Goal: Transaction & Acquisition: Purchase product/service

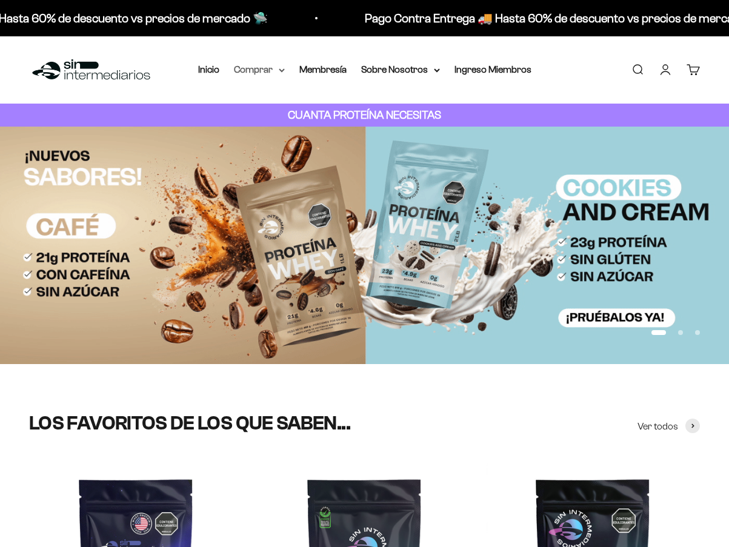
click at [271, 67] on summary "Comprar" at bounding box center [259, 70] width 51 height 16
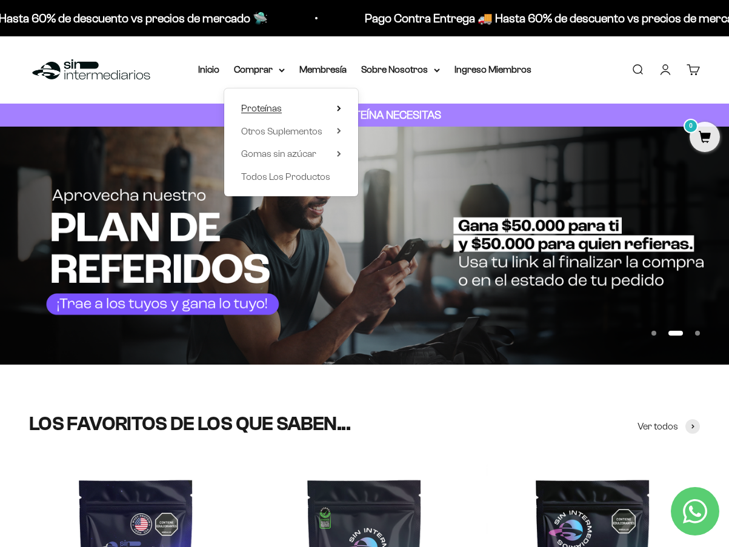
click at [269, 110] on span "Proteínas" at bounding box center [261, 108] width 41 height 10
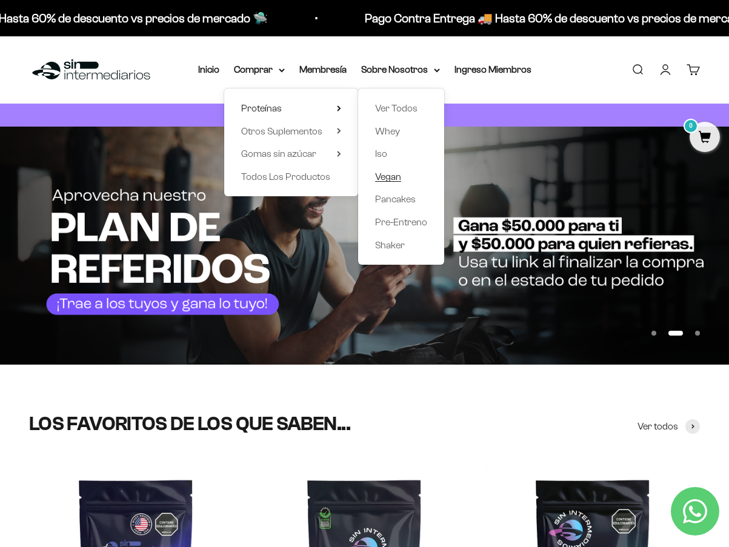
click at [395, 175] on span "Vegan" at bounding box center [388, 176] width 26 height 10
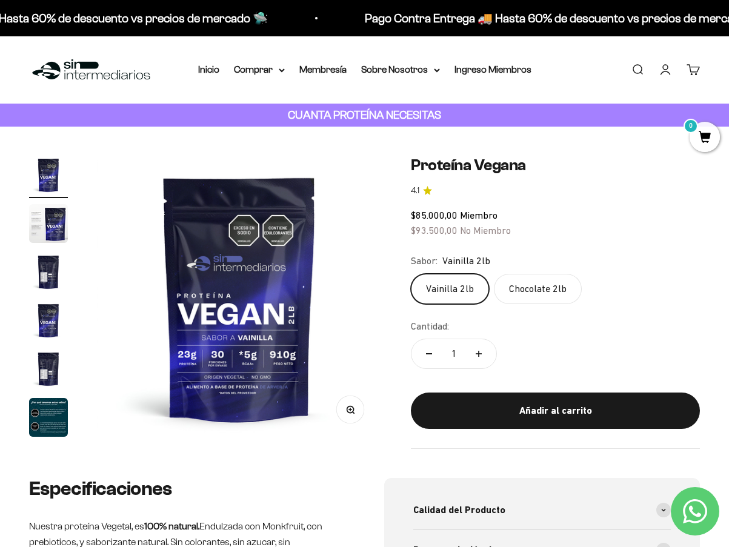
click at [669, 68] on link "Iniciar sesión" at bounding box center [664, 69] width 13 height 13
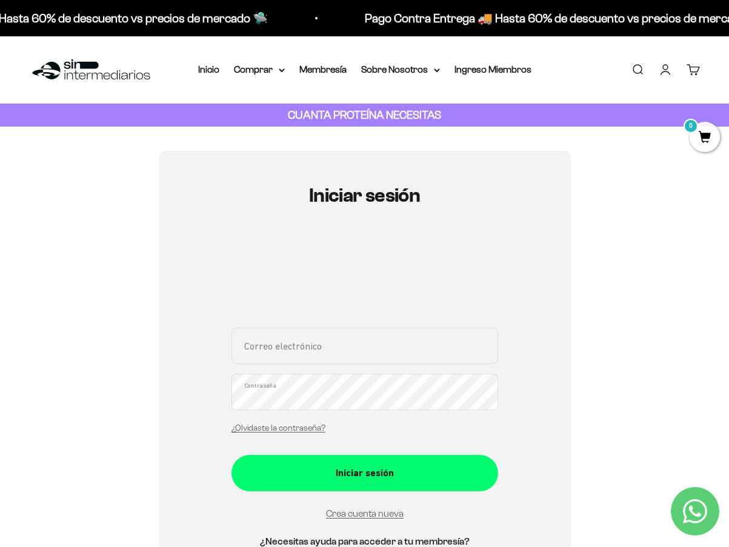
click at [312, 354] on input "Correo electrónico" at bounding box center [364, 346] width 266 height 36
type input "yubissellynieto@gmail.com"
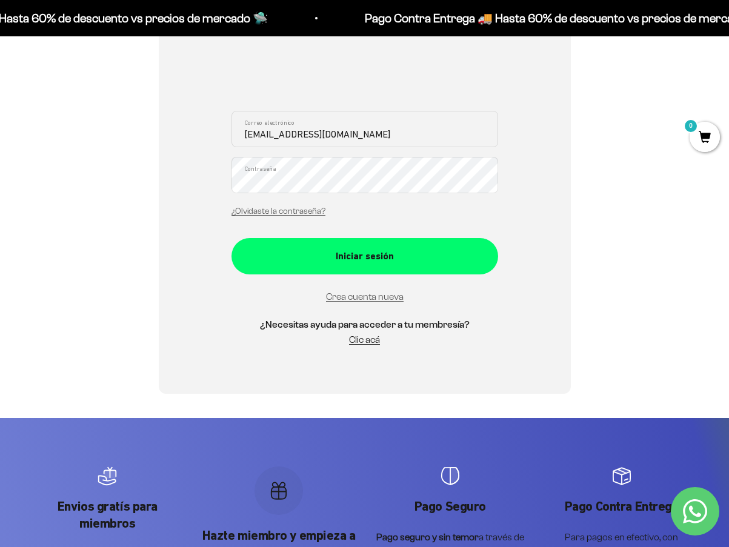
scroll to position [242, 0]
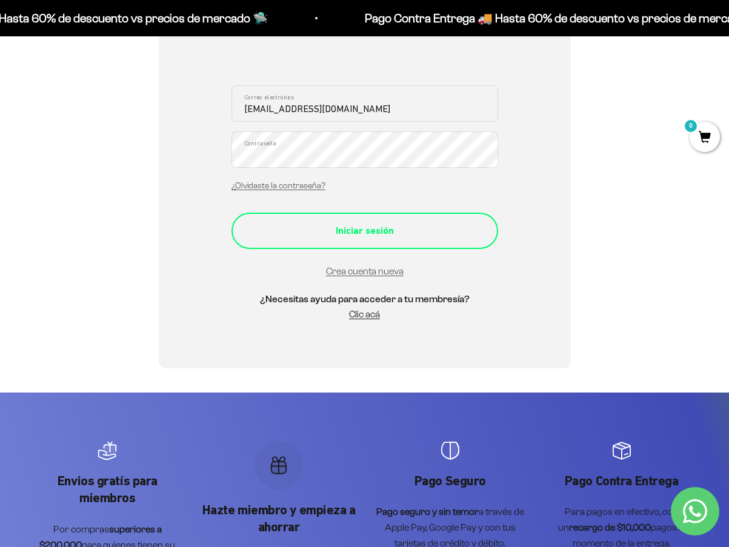
click at [368, 234] on div "Iniciar sesión" at bounding box center [365, 231] width 218 height 16
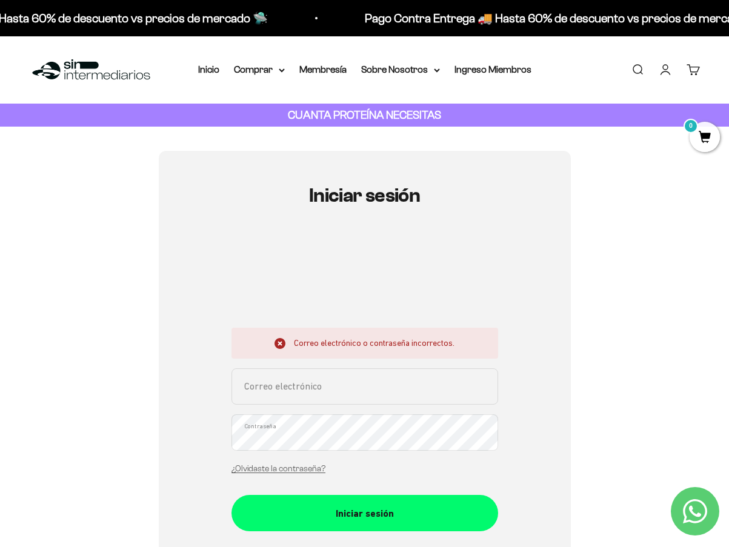
click at [312, 395] on input "Correo electrónico" at bounding box center [364, 386] width 266 height 36
type input "yubissellynieto@gmail.com"
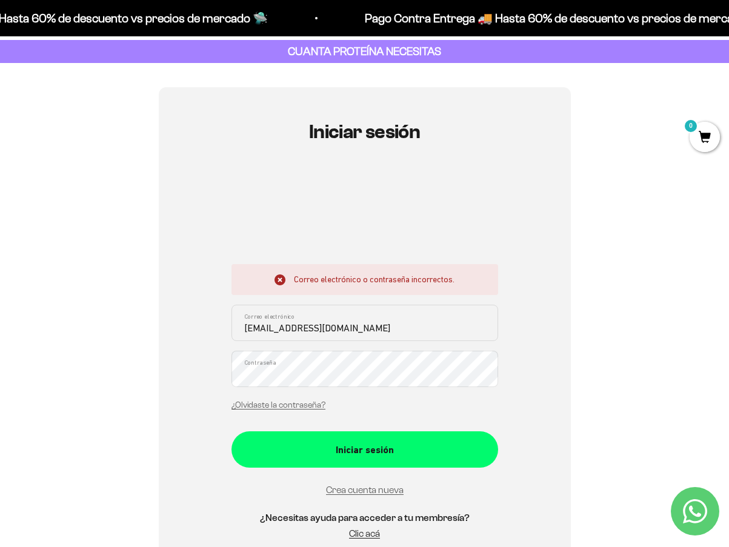
scroll to position [121, 0]
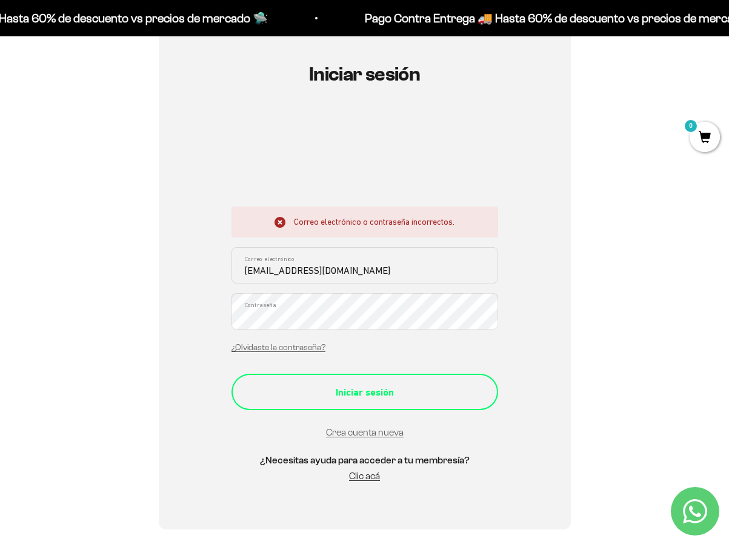
click at [360, 396] on div "Iniciar sesión" at bounding box center [365, 393] width 218 height 16
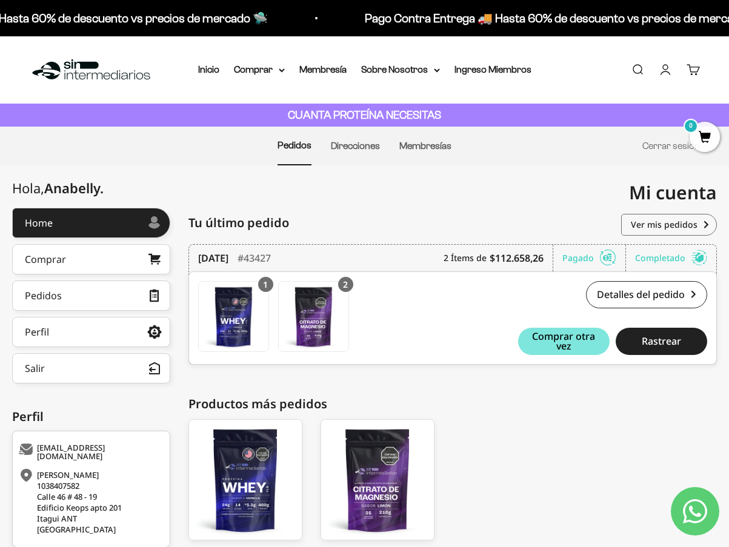
click at [337, 74] on li "Membresía" at bounding box center [322, 70] width 47 height 16
click at [320, 71] on link "Membresía" at bounding box center [322, 69] width 47 height 10
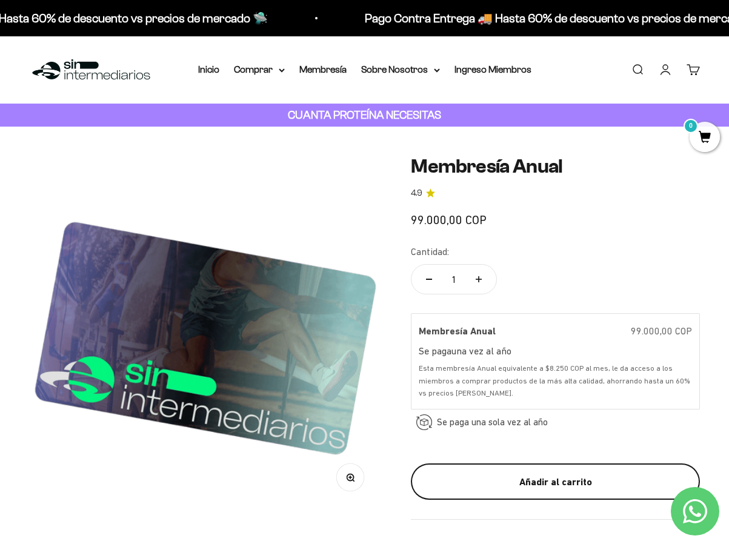
click at [560, 485] on div "Añadir al carrito" at bounding box center [555, 482] width 240 height 16
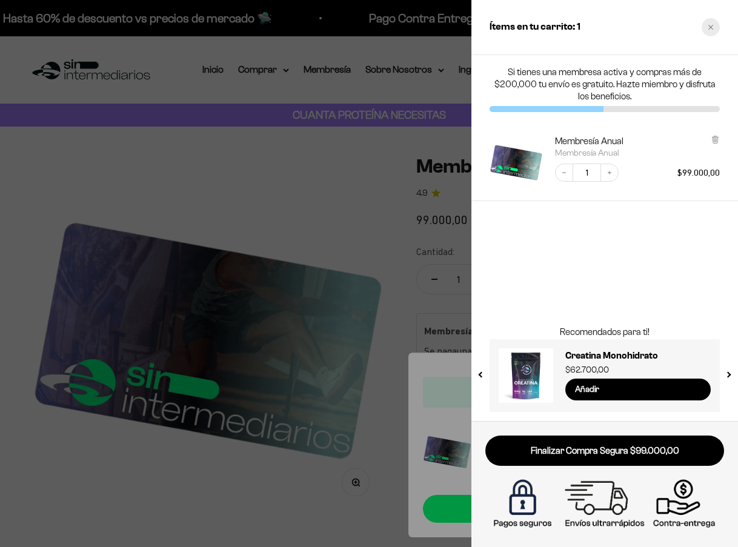
click at [710, 31] on div "Close cart" at bounding box center [710, 27] width 18 height 18
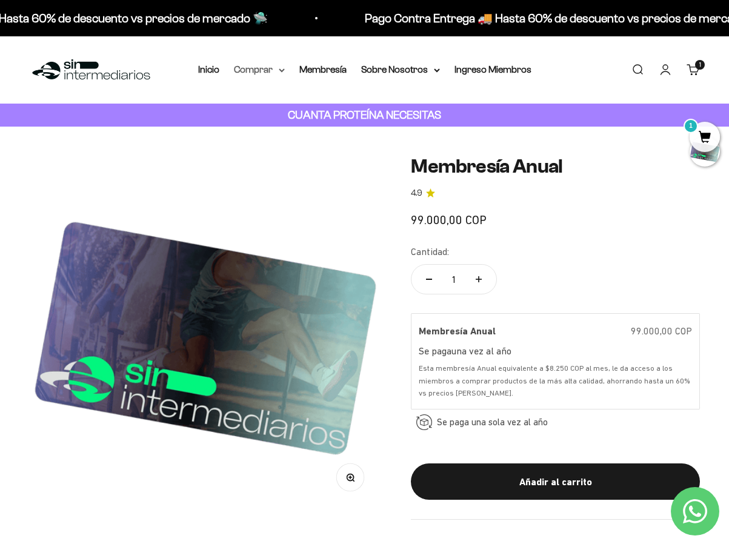
click at [274, 78] on summary "Comprar" at bounding box center [259, 70] width 51 height 16
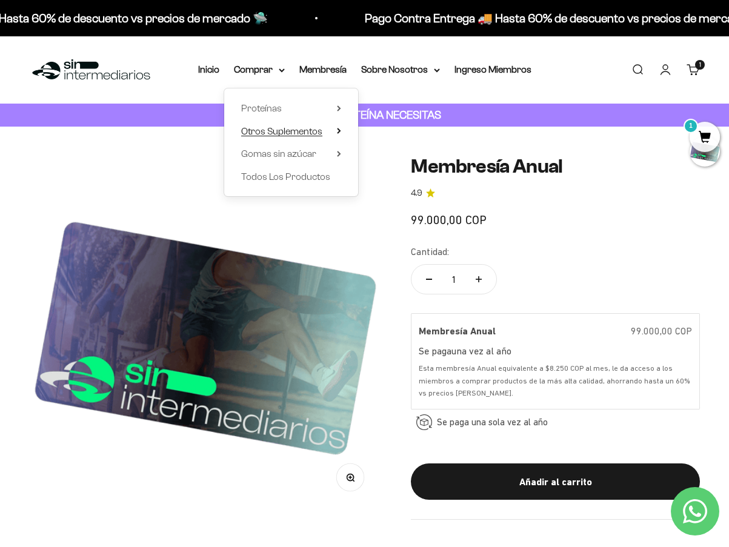
click at [278, 130] on span "Otros Suplementos" at bounding box center [281, 131] width 81 height 10
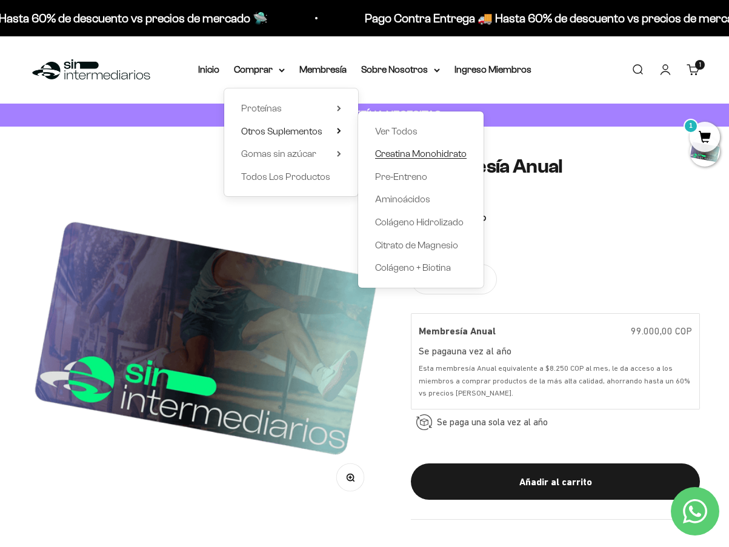
click at [418, 150] on span "Creatina Monohidrato" at bounding box center [420, 153] width 91 height 10
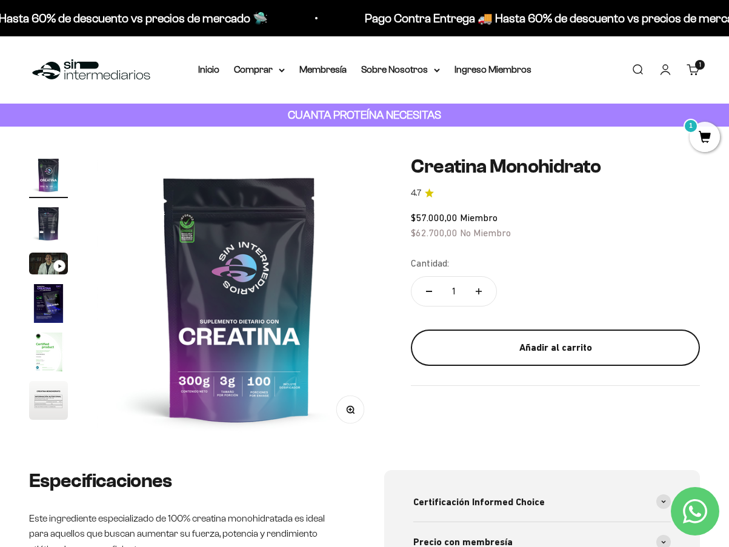
click at [564, 351] on div "Añadir al carrito" at bounding box center [555, 348] width 240 height 16
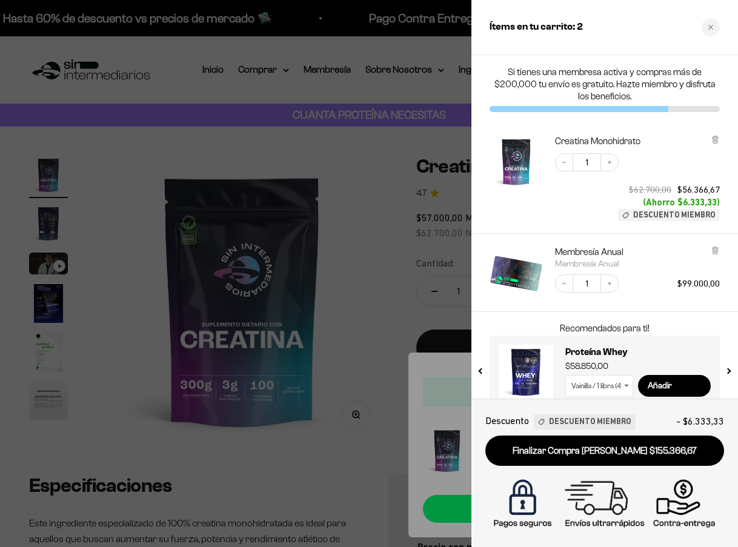
click at [369, 264] on div at bounding box center [369, 273] width 738 height 547
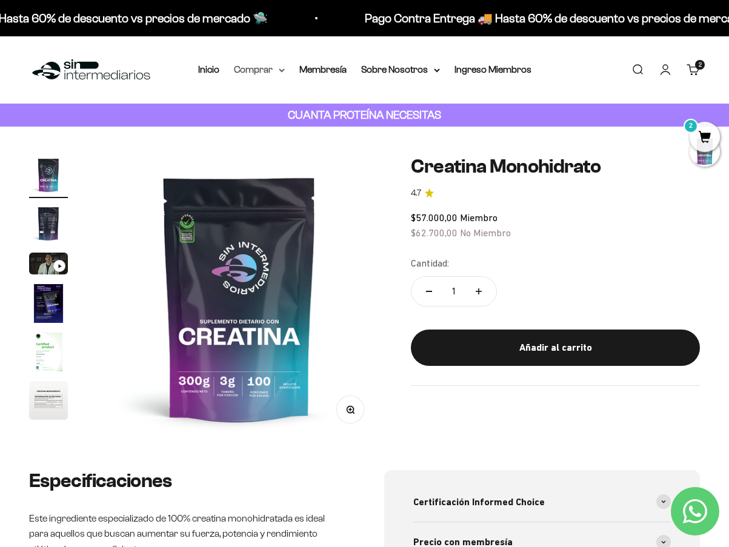
click at [274, 63] on summary "Comprar" at bounding box center [259, 70] width 51 height 16
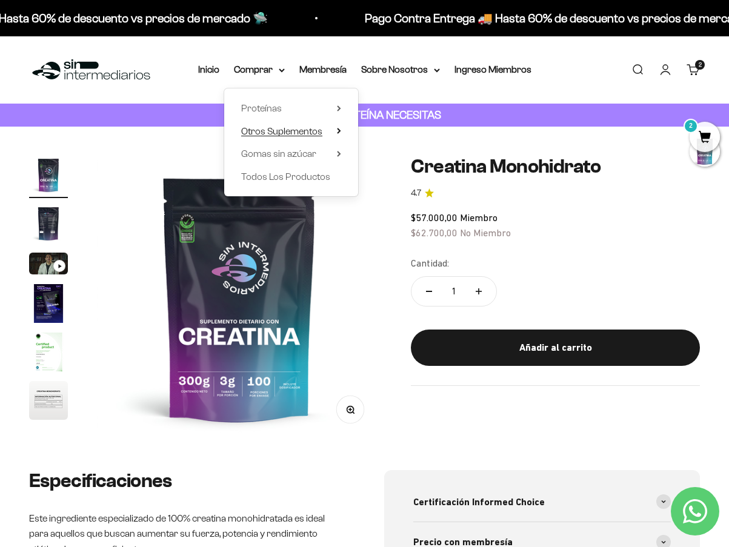
click at [292, 132] on span "Otros Suplementos" at bounding box center [281, 131] width 81 height 10
click at [282, 176] on span "Todos Los Productos" at bounding box center [285, 176] width 89 height 10
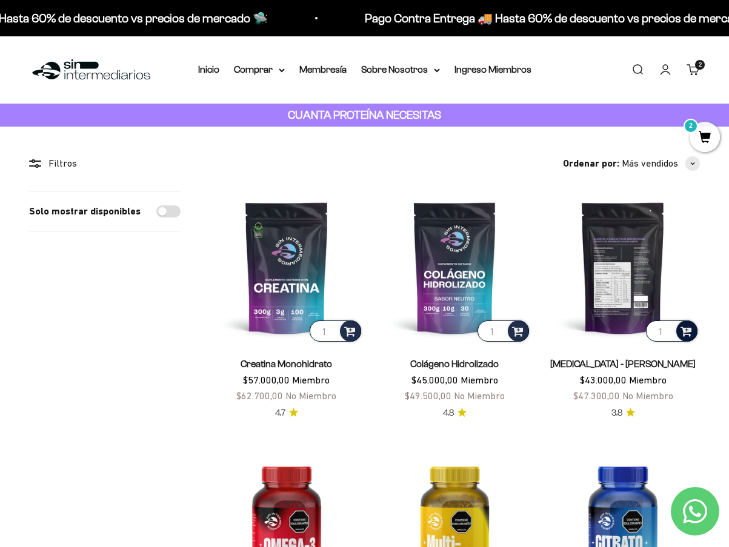
click at [690, 333] on span at bounding box center [686, 330] width 12 height 14
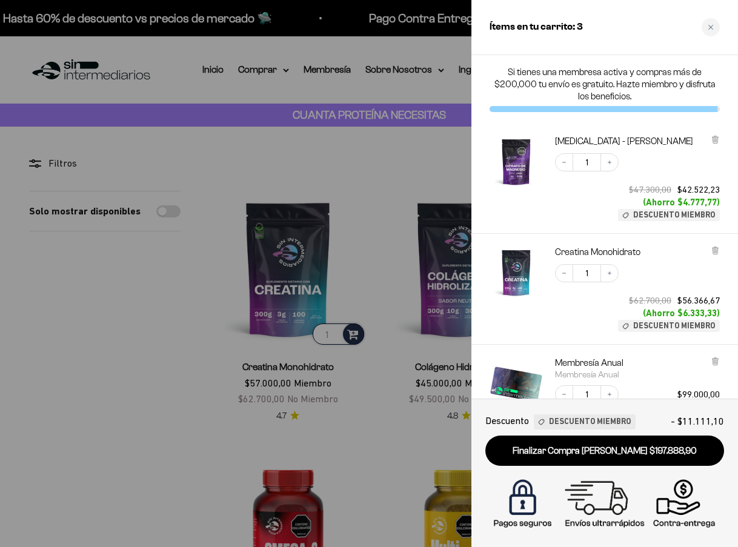
click at [30, 334] on div at bounding box center [369, 273] width 738 height 547
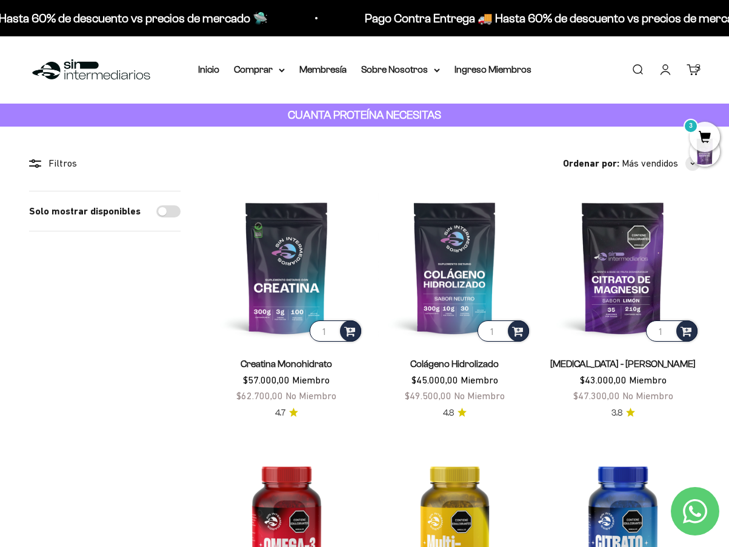
click at [687, 67] on link "Carrito 3" at bounding box center [692, 69] width 13 height 13
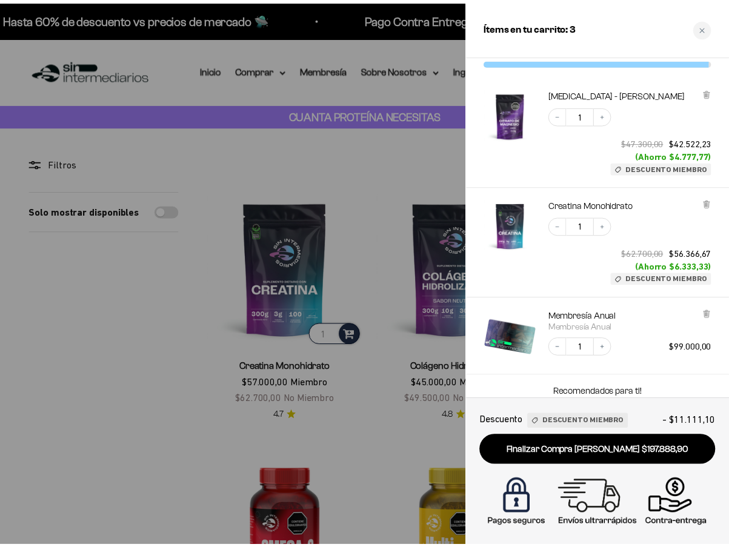
scroll to position [61, 0]
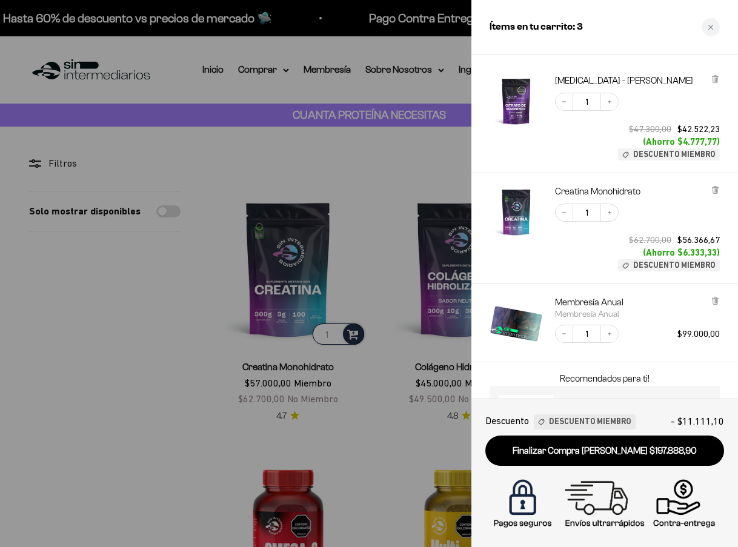
click at [180, 281] on div at bounding box center [369, 273] width 738 height 547
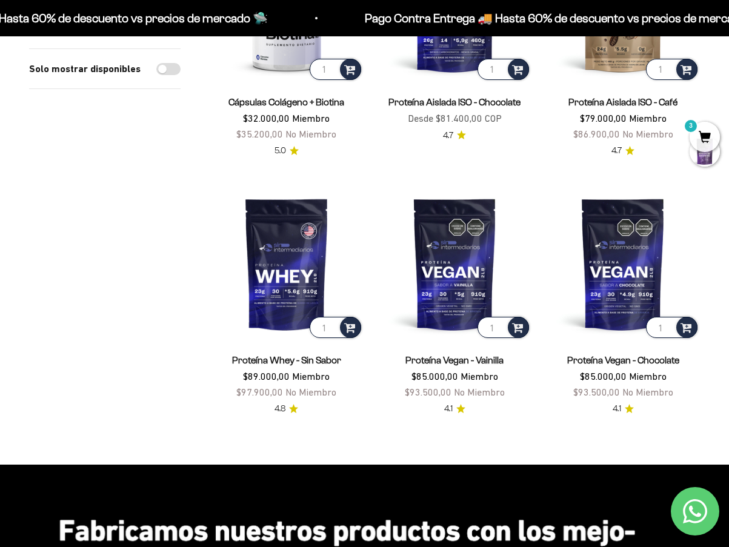
scroll to position [1877, 0]
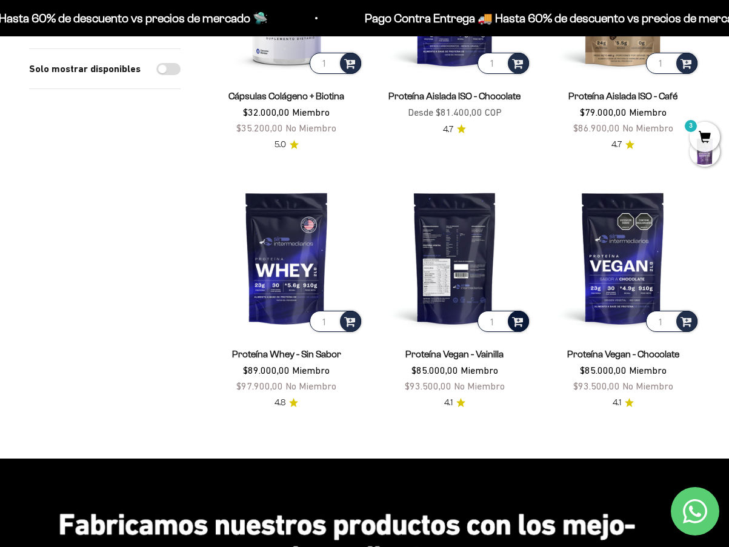
click at [520, 322] on span at bounding box center [518, 321] width 12 height 14
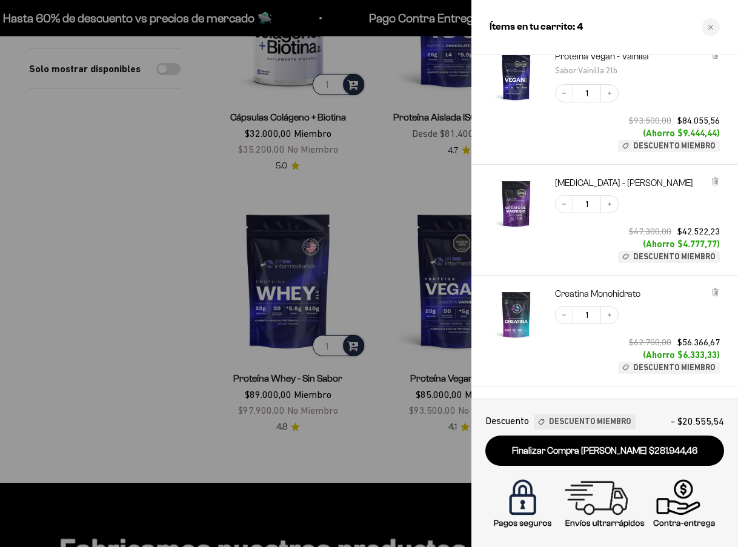
click at [142, 251] on div at bounding box center [369, 273] width 738 height 547
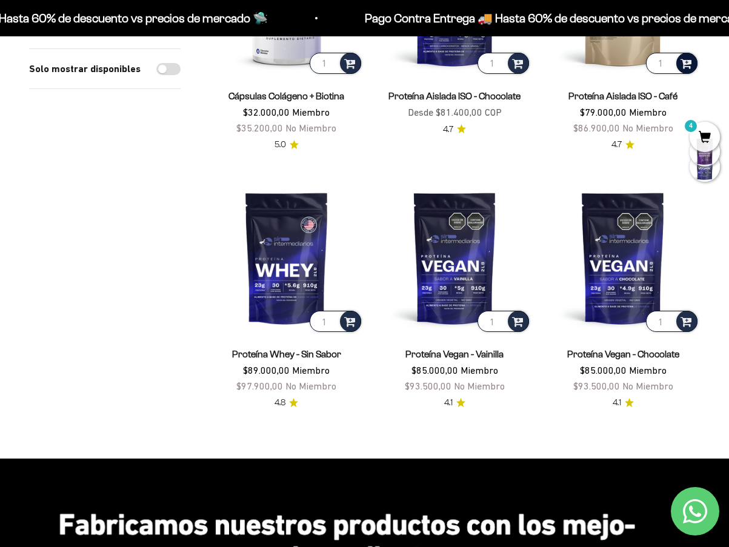
click at [681, 63] on span at bounding box center [686, 63] width 12 height 14
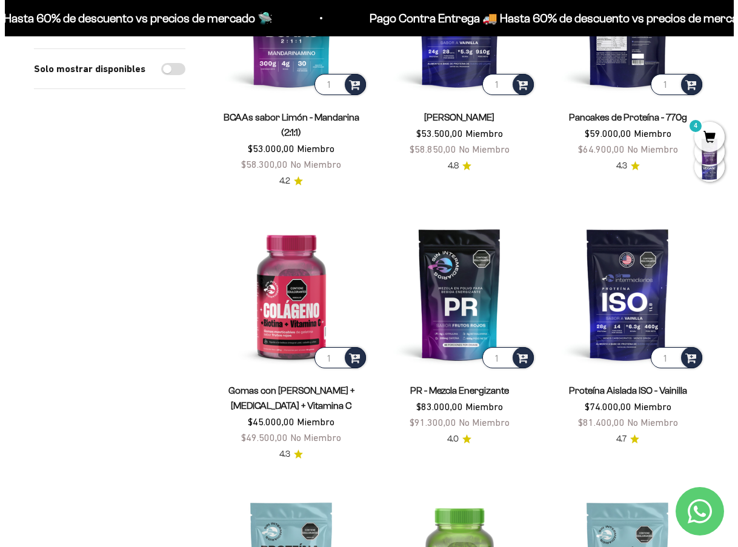
scroll to position [606, 0]
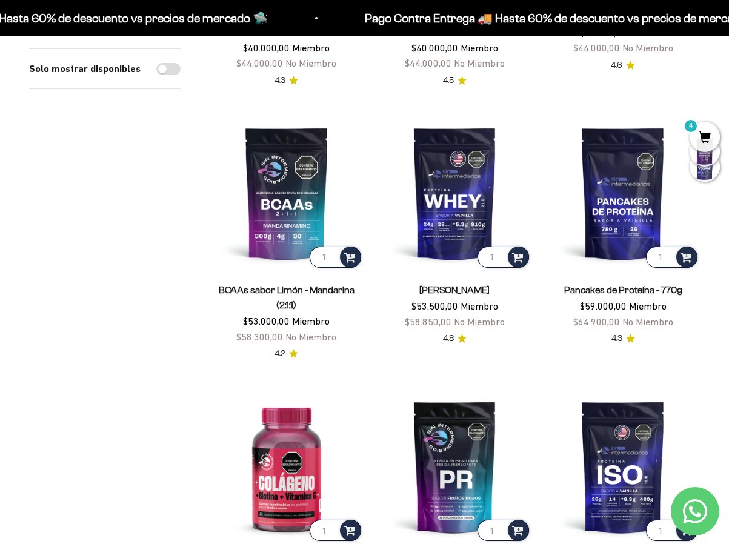
click at [705, 136] on span "4" at bounding box center [704, 137] width 30 height 30
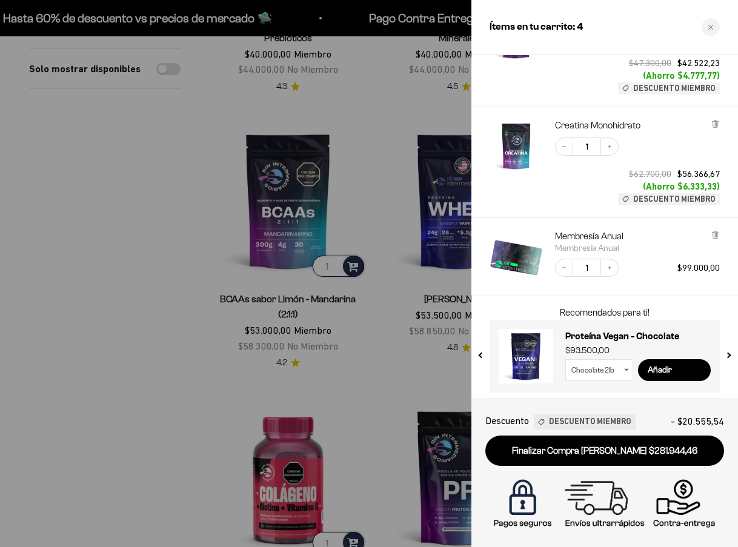
scroll to position [232, 0]
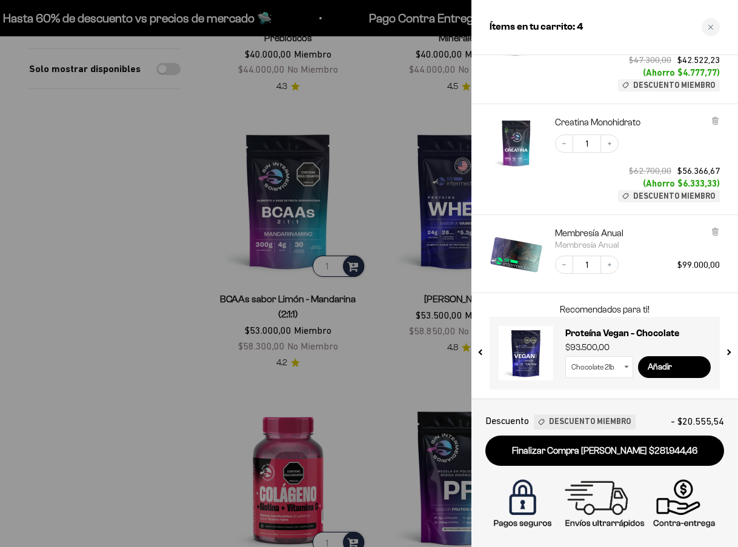
click at [618, 375] on select "Chocolate 2lb" at bounding box center [599, 367] width 68 height 22
click at [617, 374] on select "Chocolate 2lb" at bounding box center [599, 367] width 68 height 22
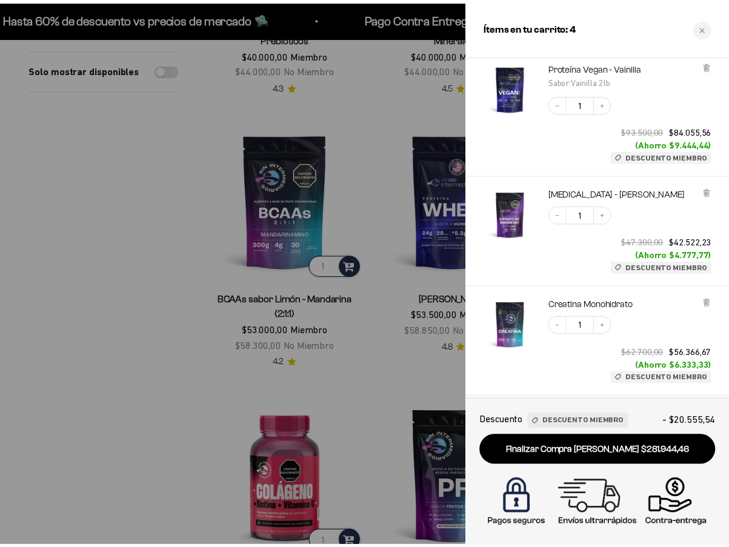
scroll to position [0, 0]
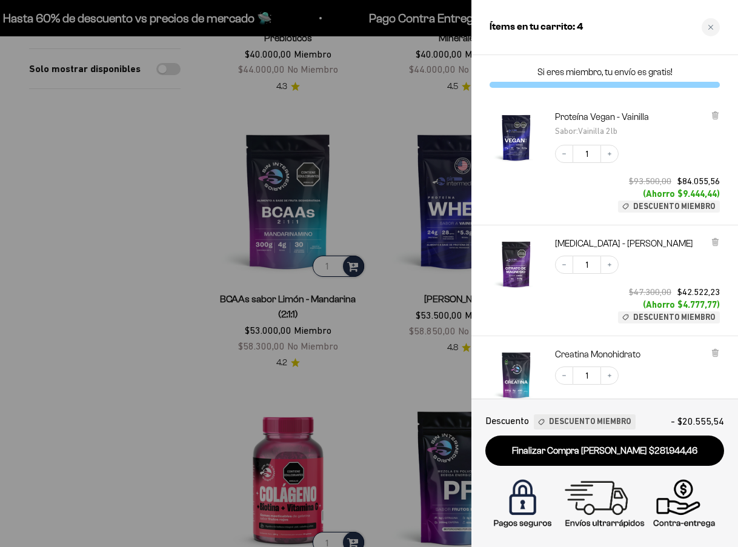
click at [102, 303] on div at bounding box center [369, 273] width 738 height 547
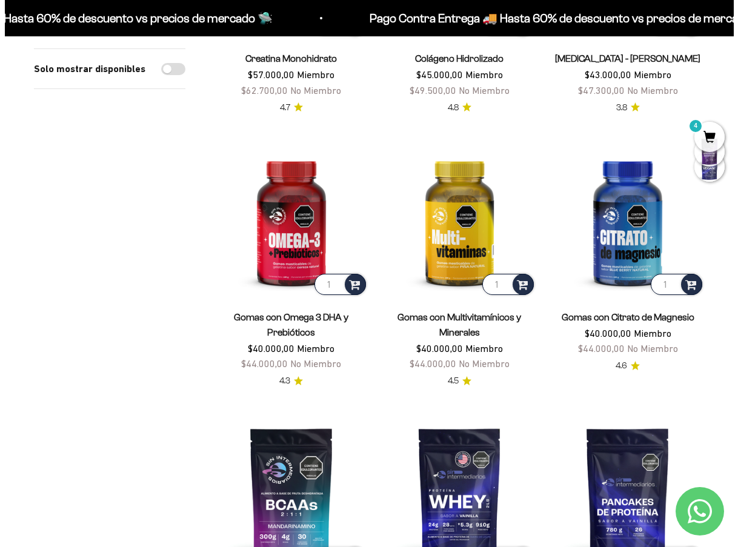
scroll to position [303, 0]
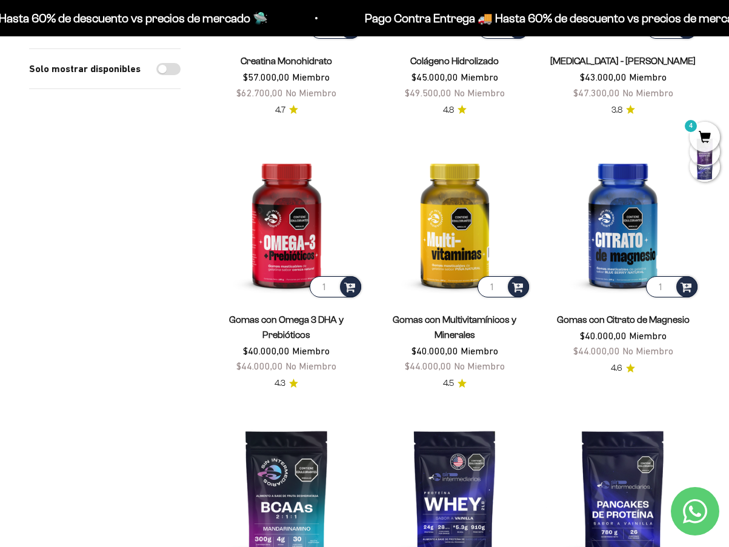
drag, startPoint x: 696, startPoint y: 140, endPoint x: 561, endPoint y: 251, distance: 174.6
click at [697, 140] on span "4" at bounding box center [704, 137] width 30 height 30
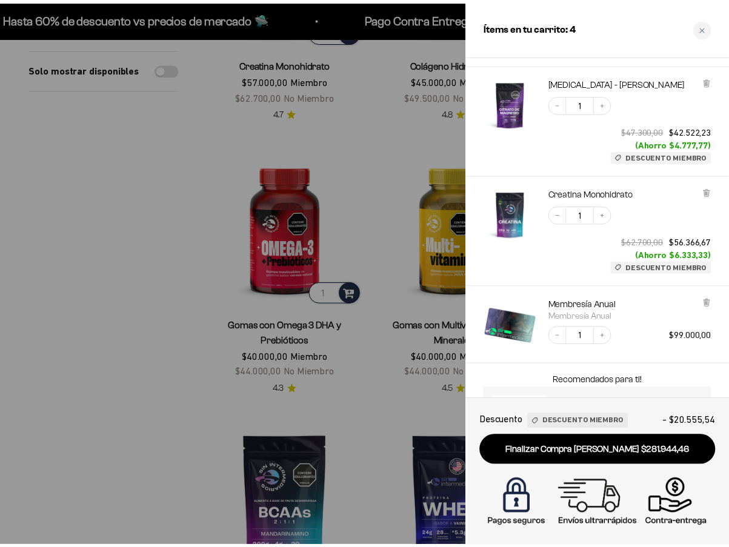
scroll to position [111, 0]
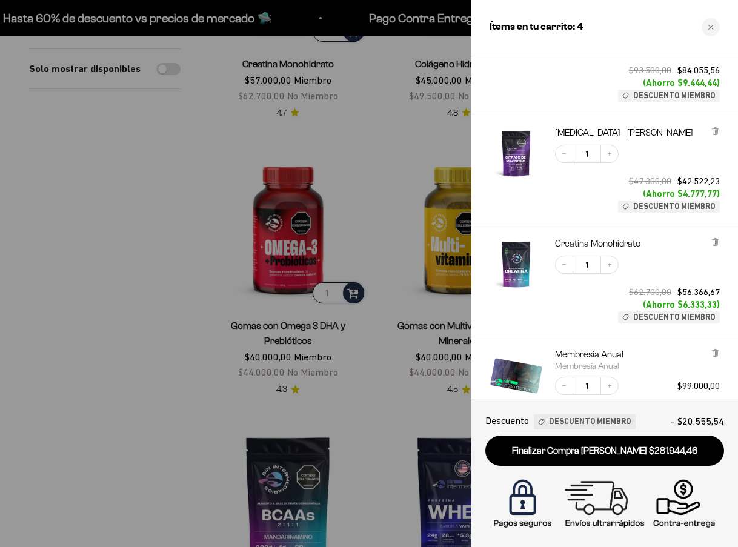
click at [183, 233] on div at bounding box center [369, 273] width 738 height 547
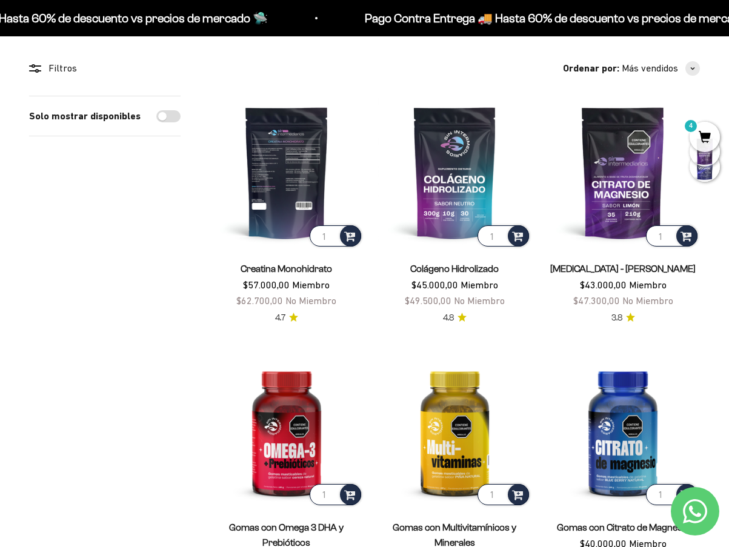
scroll to position [0, 0]
